Goal: Navigation & Orientation: Go to known website

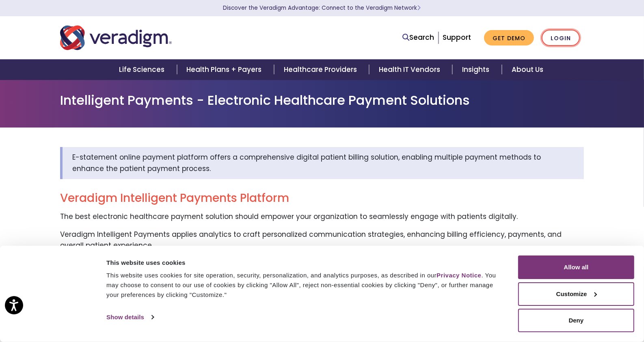
click at [559, 37] on link "Login" at bounding box center [561, 38] width 38 height 17
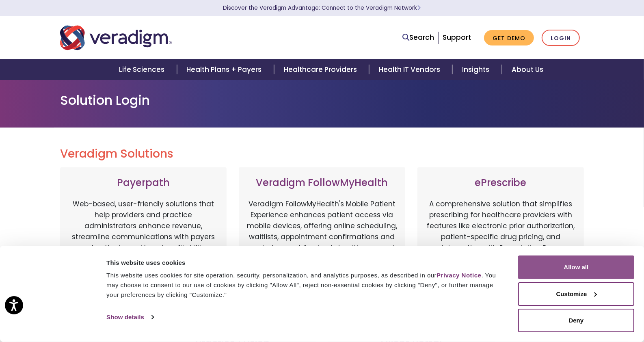
click at [546, 264] on button "Allow all" at bounding box center [576, 268] width 116 height 24
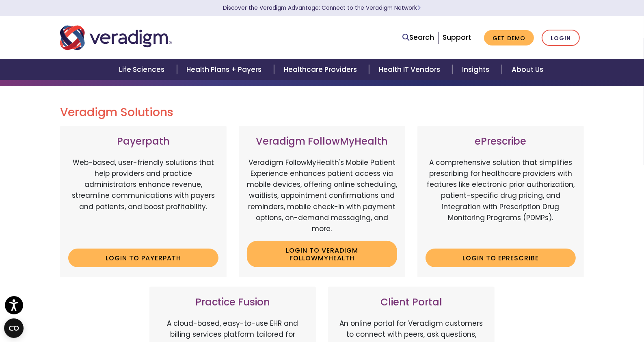
scroll to position [41, 0]
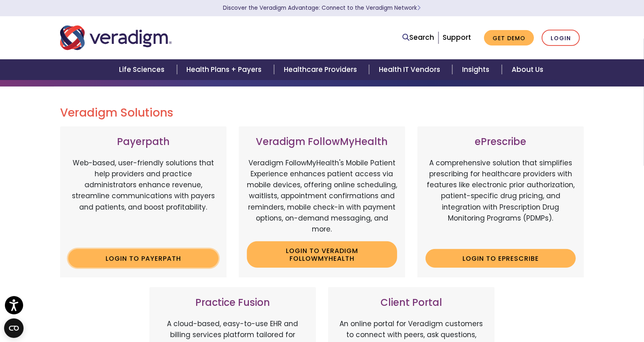
click at [152, 253] on link "Login to Payerpath" at bounding box center [143, 258] width 150 height 19
